Goal: Check status

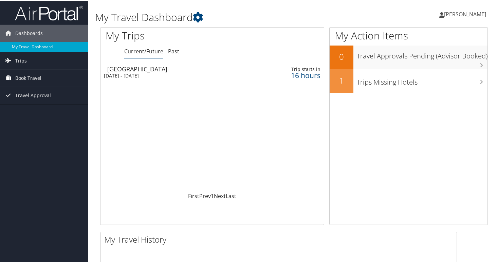
click at [54, 75] on link "Book Travel" at bounding box center [44, 77] width 88 height 17
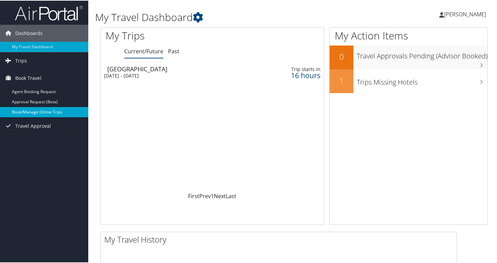
click at [51, 114] on link "Book/Manage Online Trips" at bounding box center [44, 111] width 88 height 10
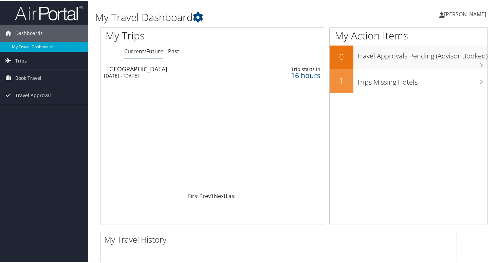
click at [147, 77] on div "Thu 11 Sep 2025 - Fri 12 Sep 2025" at bounding box center [174, 75] width 141 height 6
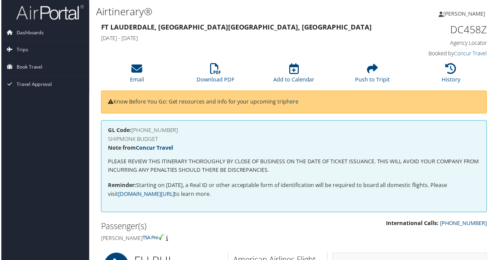
drag, startPoint x: 225, startPoint y: 25, endPoint x: 231, endPoint y: 27, distance: 5.3
click at [226, 26] on strong "Ft Lauderdale, FL Philadelphia, PA" at bounding box center [236, 26] width 272 height 9
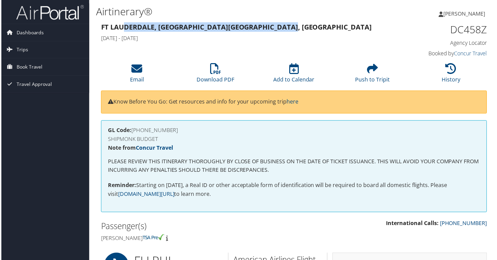
drag, startPoint x: 233, startPoint y: 27, endPoint x: 117, endPoint y: 25, distance: 115.8
click at [119, 25] on h3 "Ft Lauderdale, FL Philadelphia, PA" at bounding box center [244, 27] width 288 height 10
click at [116, 25] on strong "Ft Lauderdale, FL Philadelphia, PA" at bounding box center [236, 26] width 272 height 9
drag, startPoint x: 99, startPoint y: 26, endPoint x: 235, endPoint y: 30, distance: 136.2
click at [235, 30] on div "Ft Lauderdale, FL Philadelphia, PA Thu 11 Sep 2025 - Fri 12 Sep 2025" at bounding box center [244, 33] width 298 height 24
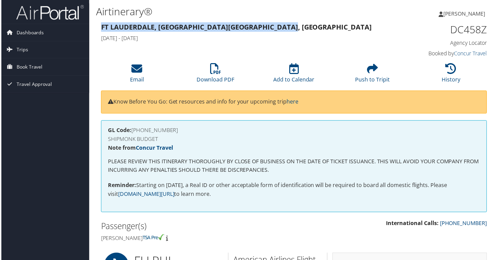
click at [236, 30] on h3 "Ft Lauderdale, FL Philadelphia, PA" at bounding box center [244, 27] width 288 height 10
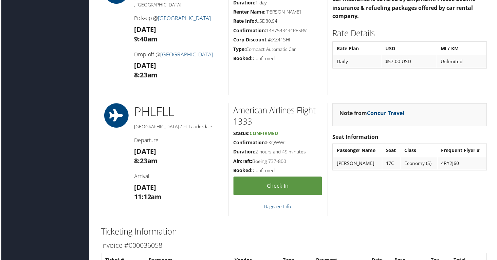
scroll to position [531, 0]
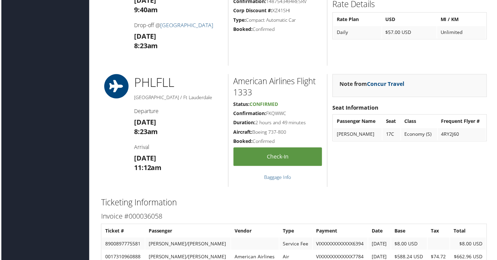
click at [268, 4] on h5 "Confirmation: 1487543494RESRV" at bounding box center [277, 1] width 89 height 7
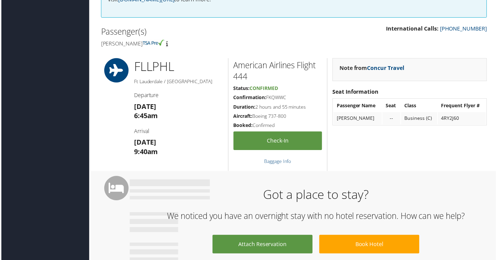
scroll to position [195, 0]
drag, startPoint x: 260, startPoint y: 88, endPoint x: 249, endPoint y: 80, distance: 13.3
click at [257, 88] on span "Confirmed" at bounding box center [264, 89] width 29 height 6
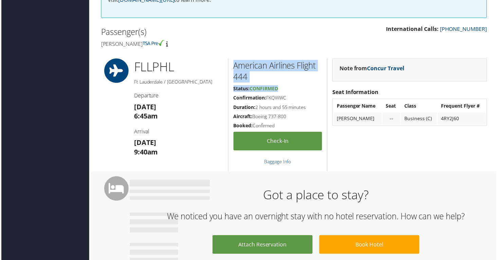
drag, startPoint x: 237, startPoint y: 67, endPoint x: 284, endPoint y: 90, distance: 53.0
click at [284, 90] on div "American Airlines Flight 444 Status: Confirmed Confirmation: FKQWWC Duration: 2…" at bounding box center [277, 115] width 99 height 113
click at [285, 90] on h5 "Status: Confirmed" at bounding box center [277, 89] width 89 height 7
